Goal: Task Accomplishment & Management: Manage account settings

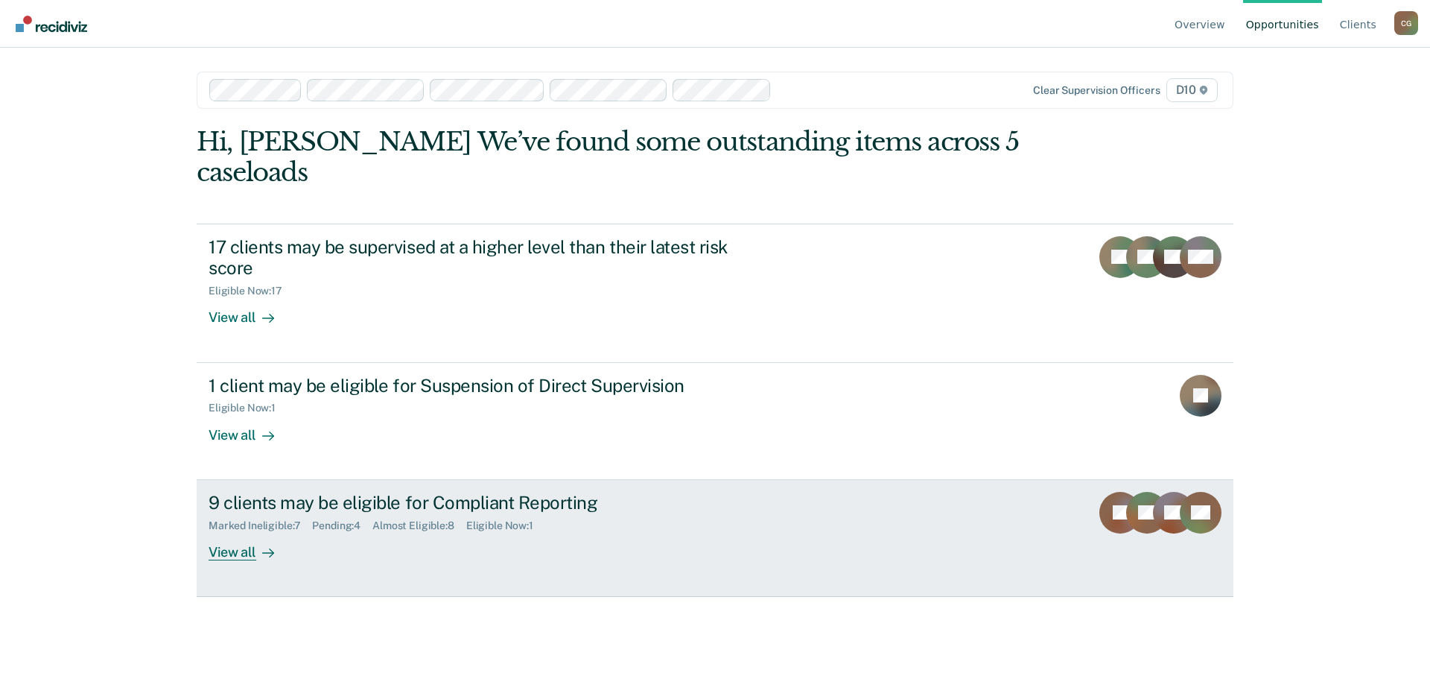
click at [842, 480] on link "9 clients may be eligible for Compliant Reporting Marked Ineligible : 7 Pending…" at bounding box center [715, 538] width 1037 height 117
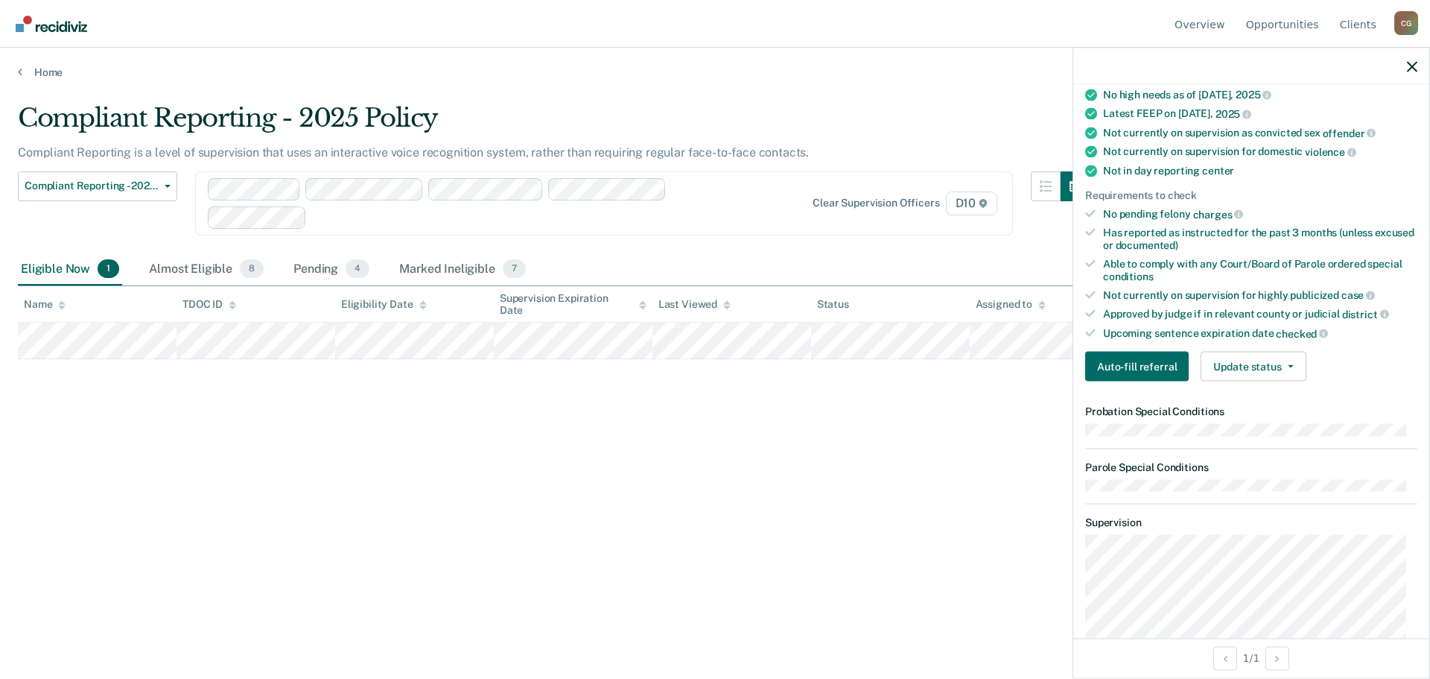
scroll to position [224, 0]
click at [1287, 361] on button "Update status" at bounding box center [1253, 367] width 105 height 30
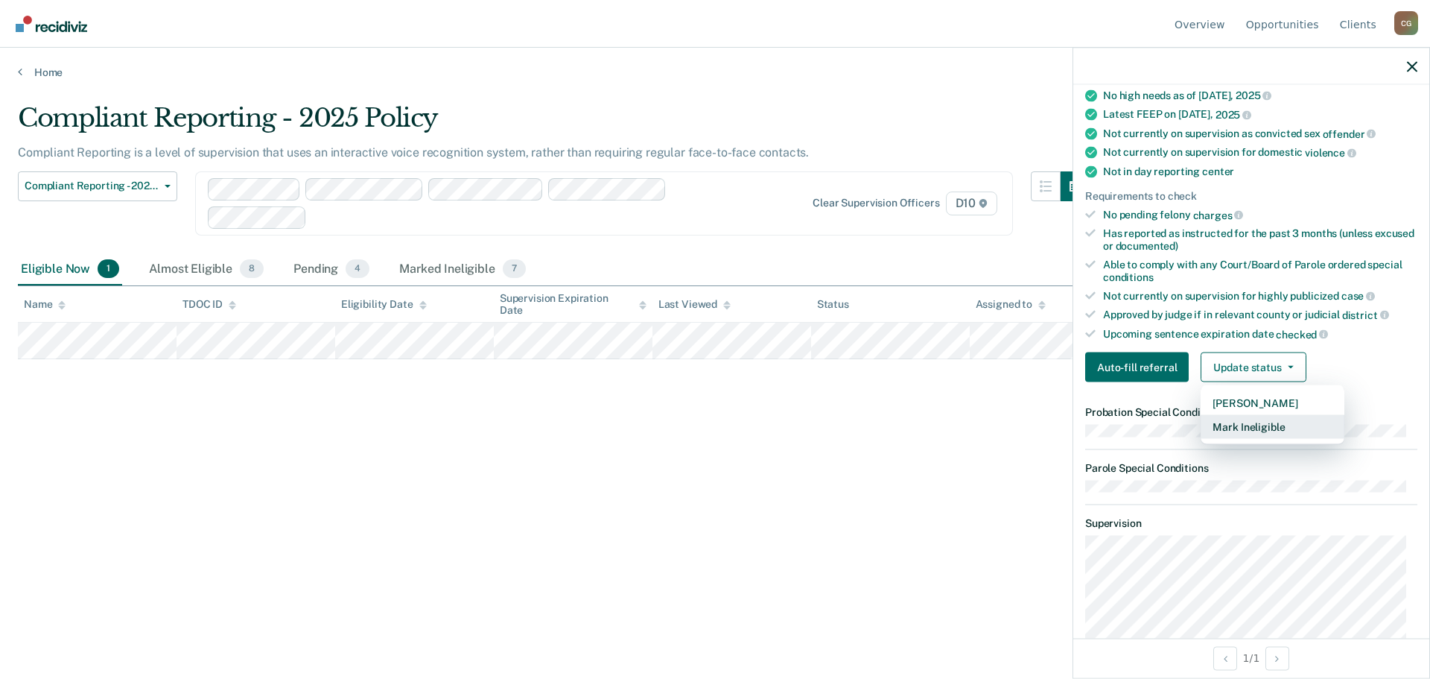
click at [1275, 421] on button "Mark Ineligible" at bounding box center [1273, 427] width 144 height 24
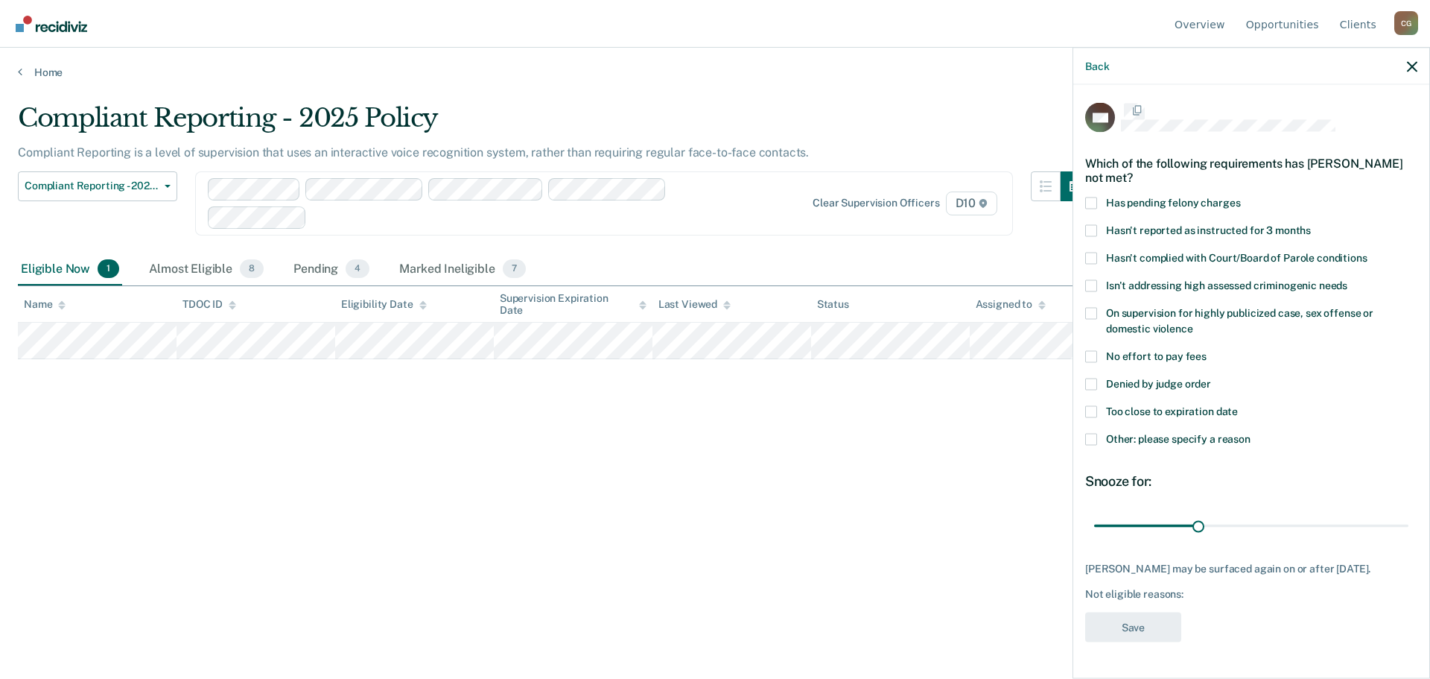
scroll to position [0, 0]
click at [1414, 66] on icon "button" at bounding box center [1412, 66] width 10 height 10
